Goal: Transaction & Acquisition: Purchase product/service

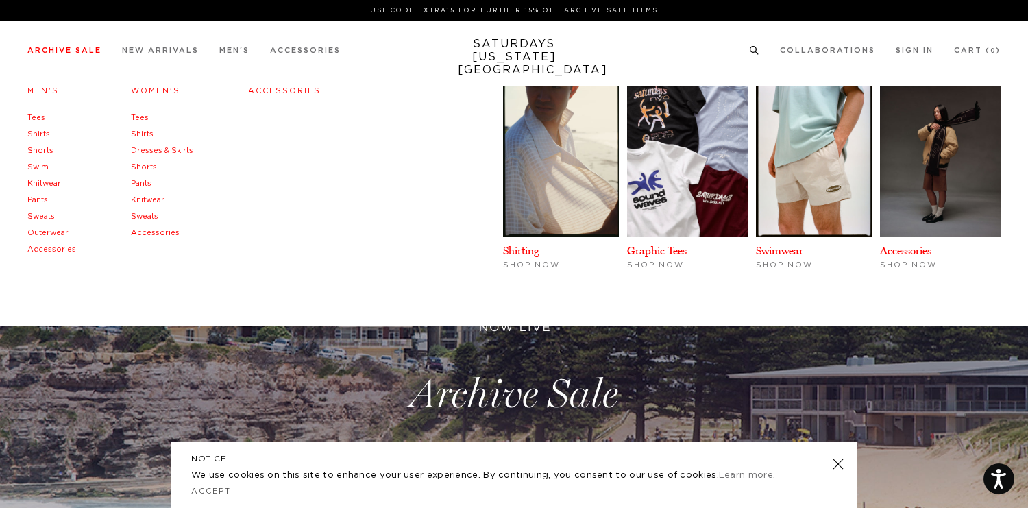
click at [36, 53] on link "Archive Sale" at bounding box center [64, 51] width 74 height 8
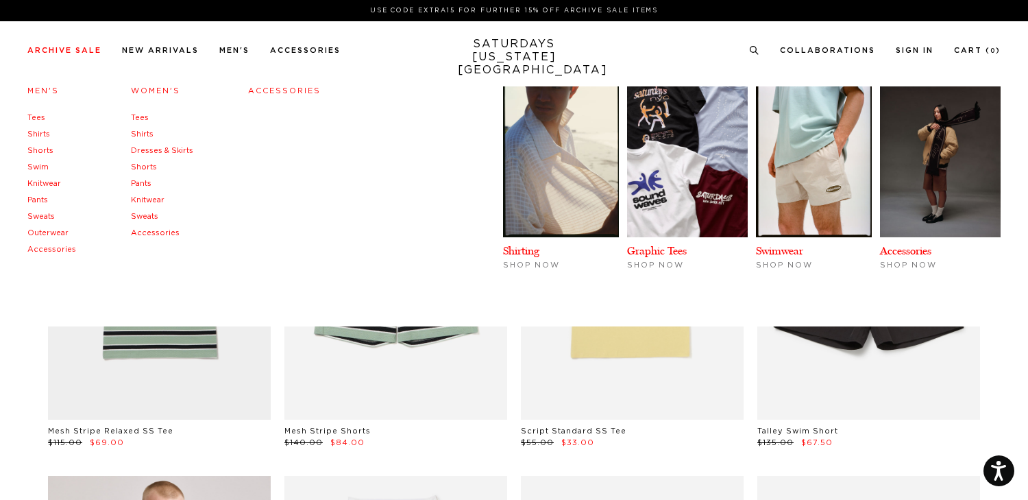
click at [44, 95] on link "Men's" at bounding box center [43, 91] width 32 height 8
click at [35, 86] on h4 "Men's" at bounding box center [51, 91] width 49 height 19
click at [38, 92] on link "Men's" at bounding box center [43, 91] width 32 height 8
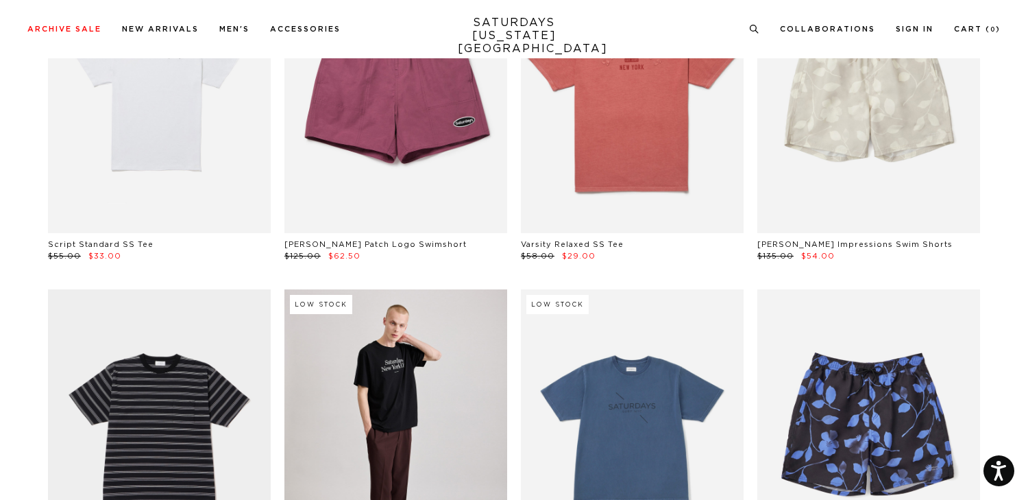
scroll to position [2743, 0]
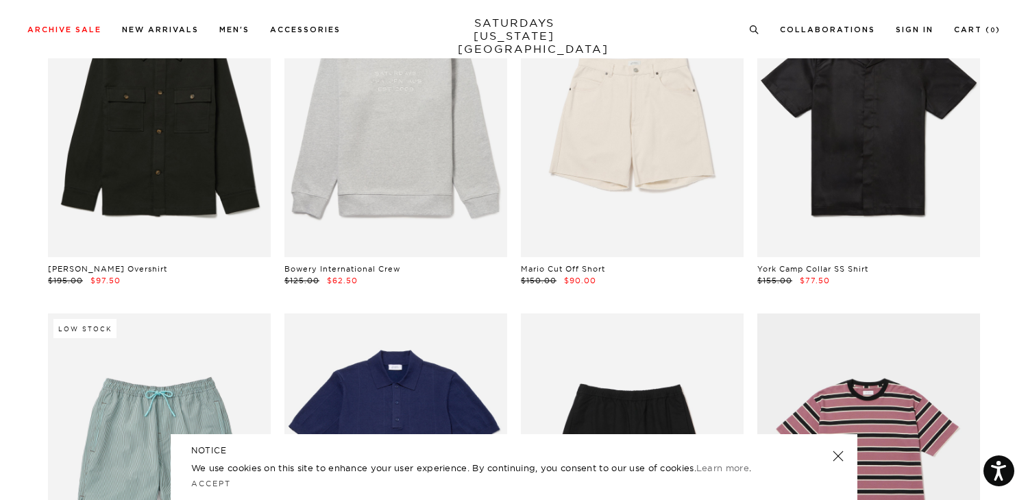
scroll to position [2784, 0]
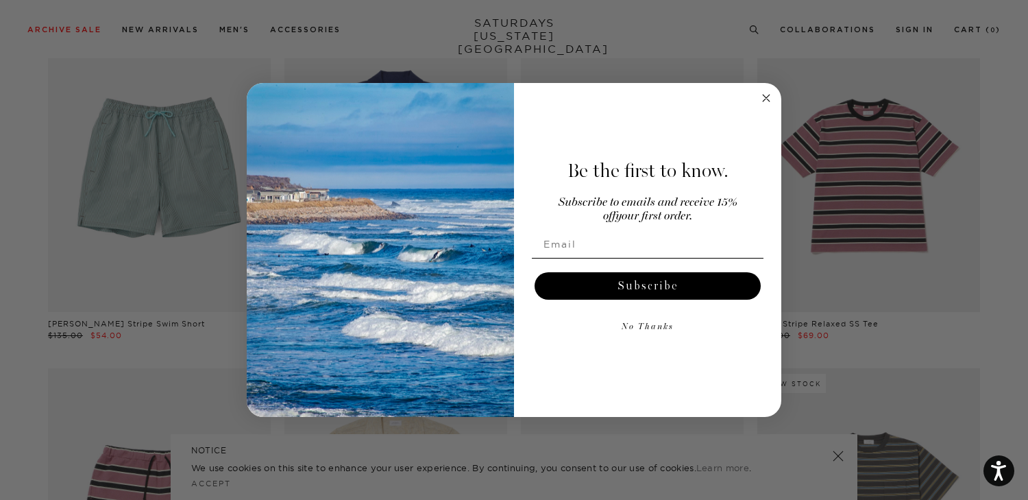
click at [764, 99] on icon "Close dialog" at bounding box center [766, 98] width 7 height 7
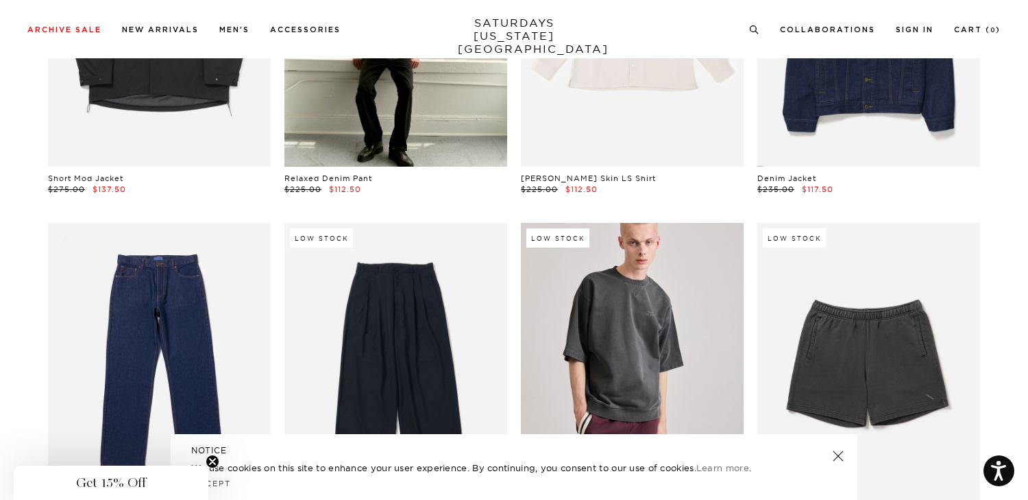
scroll to position [10114, 0]
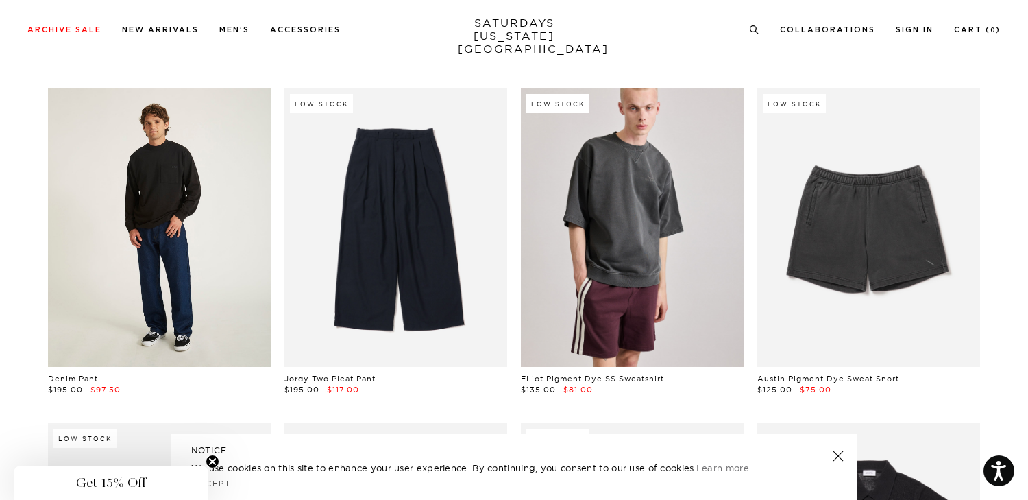
click at [246, 175] on link at bounding box center [159, 227] width 223 height 278
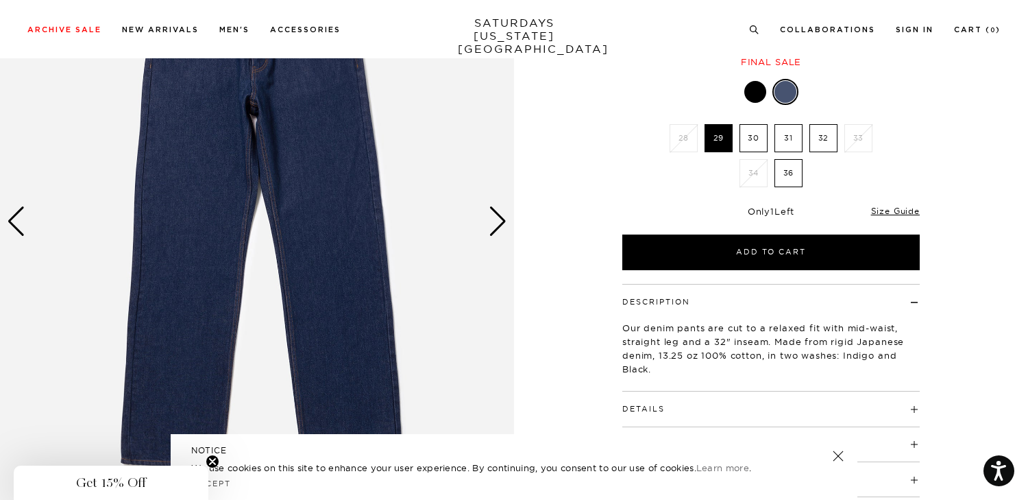
scroll to position [89, 0]
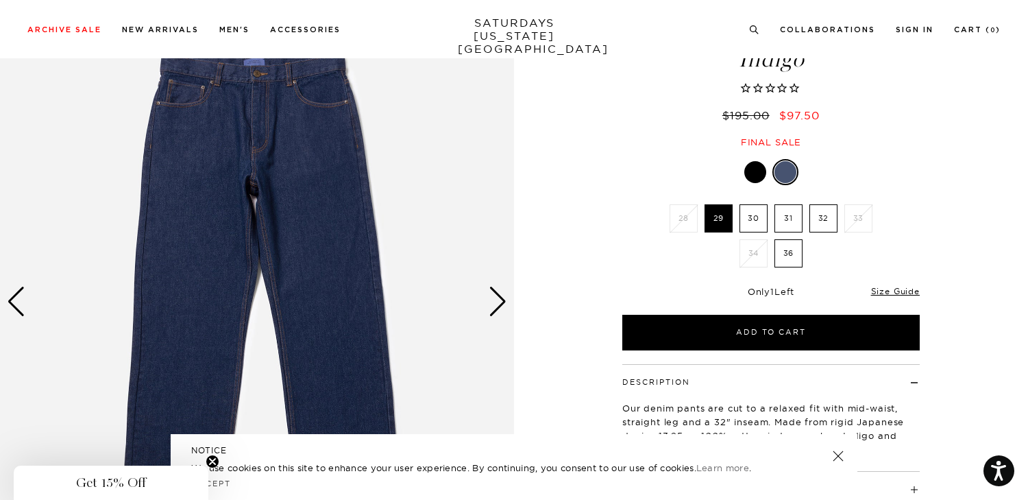
click at [504, 299] on div "Next slide" at bounding box center [498, 301] width 19 height 30
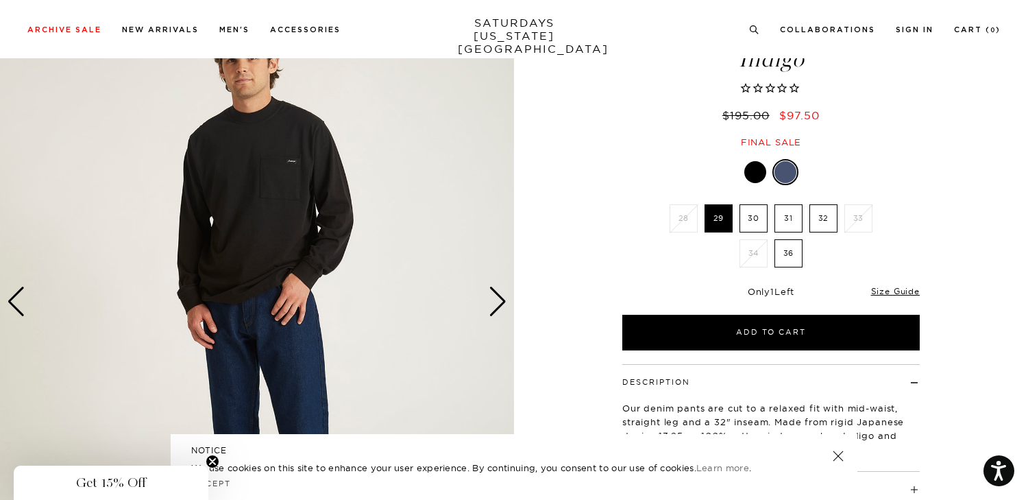
click at [504, 299] on div "Next slide" at bounding box center [498, 301] width 19 height 30
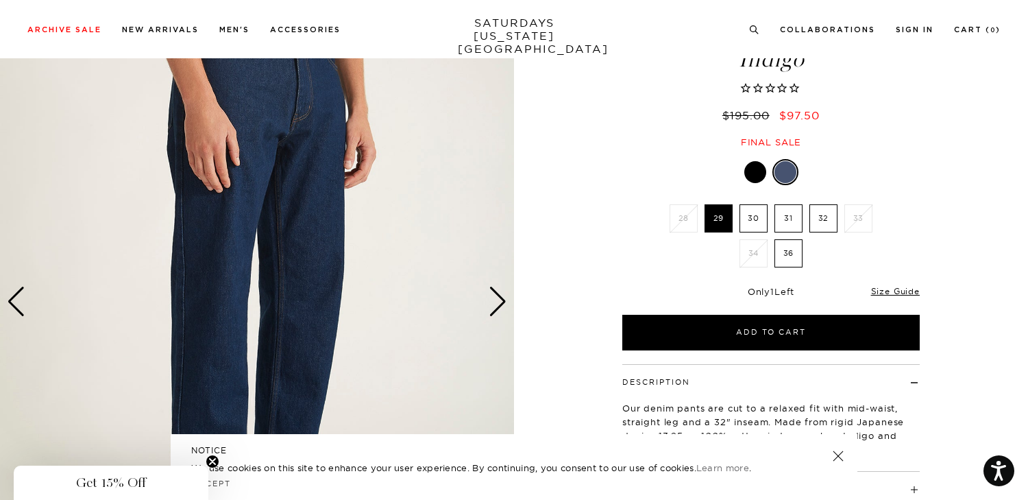
click at [504, 299] on div "Next slide" at bounding box center [498, 301] width 19 height 30
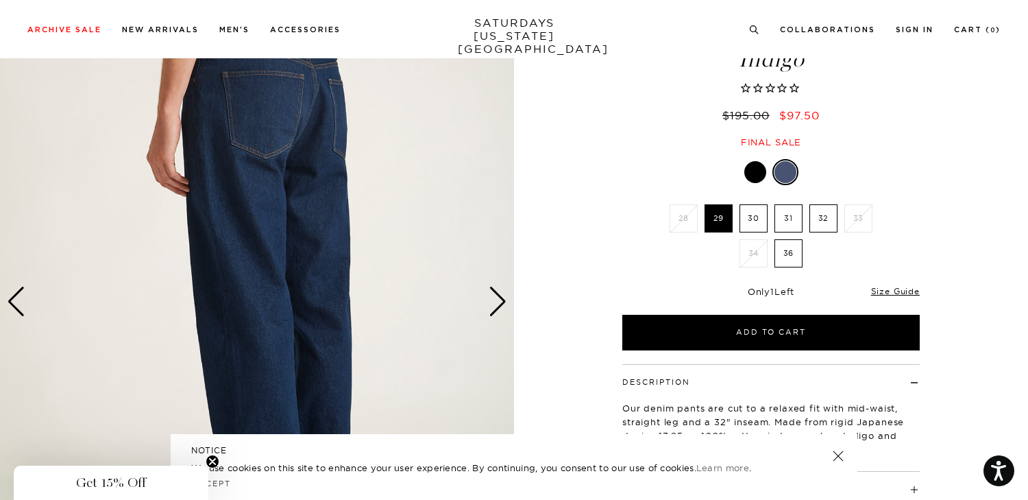
click at [504, 299] on div "Next slide" at bounding box center [498, 301] width 19 height 30
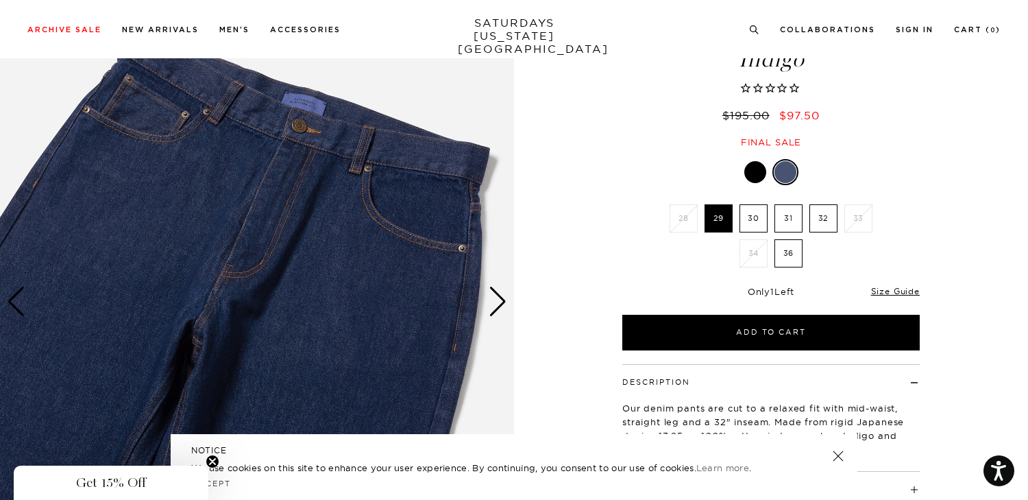
click at [504, 299] on div "Next slide" at bounding box center [498, 301] width 19 height 30
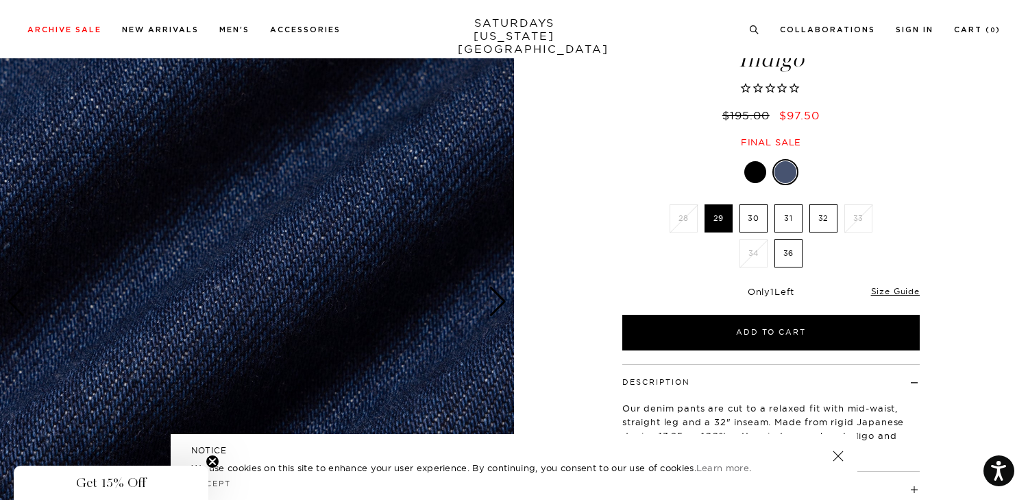
click at [504, 299] on div "Next slide" at bounding box center [498, 301] width 19 height 30
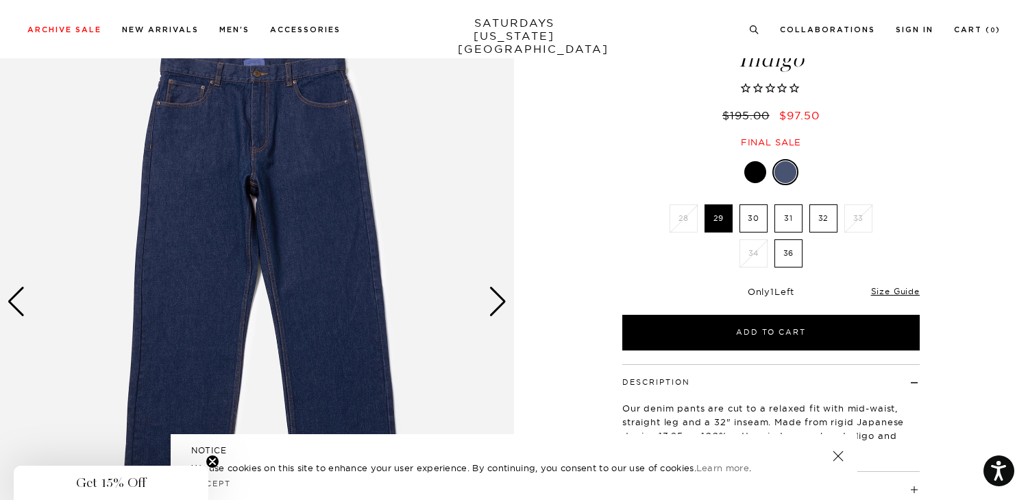
click at [756, 157] on div "Denim Pant Indigo $195.00 $97.50 Final sale Denim Pant Indigo $195.00 $97.50 Fi…" at bounding box center [771, 301] width 343 height 643
click at [755, 171] on div at bounding box center [755, 172] width 22 height 22
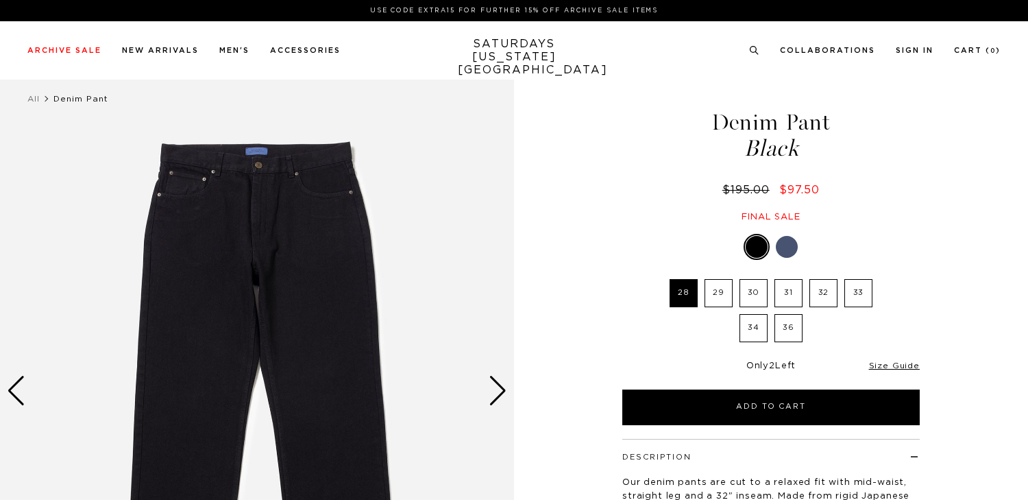
select select "recent"
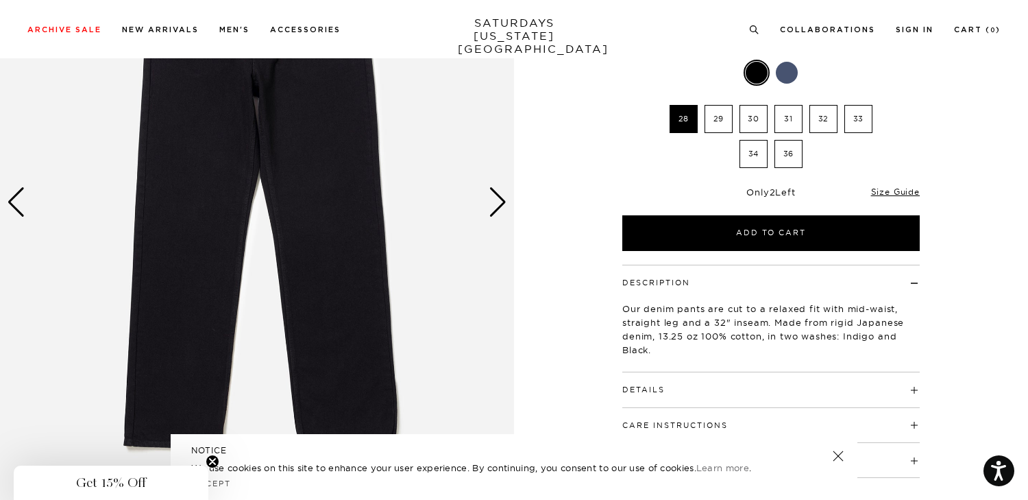
scroll to position [162, 0]
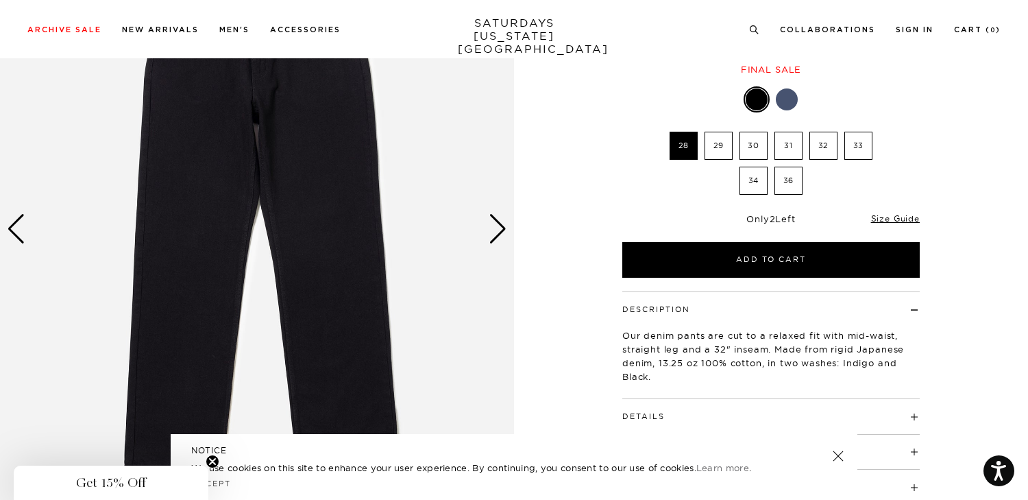
click at [789, 99] on div at bounding box center [787, 99] width 22 height 22
